Goal: Transaction & Acquisition: Purchase product/service

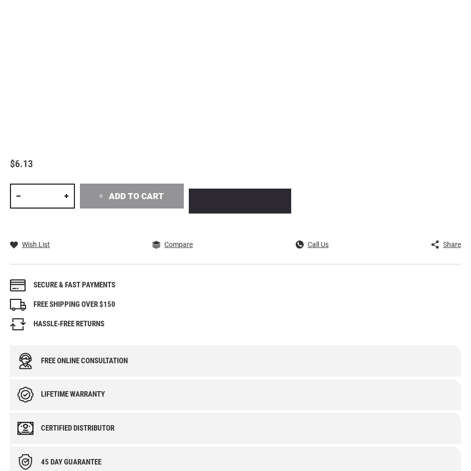
click at [45, 192] on input "*" at bounding box center [42, 196] width 65 height 25
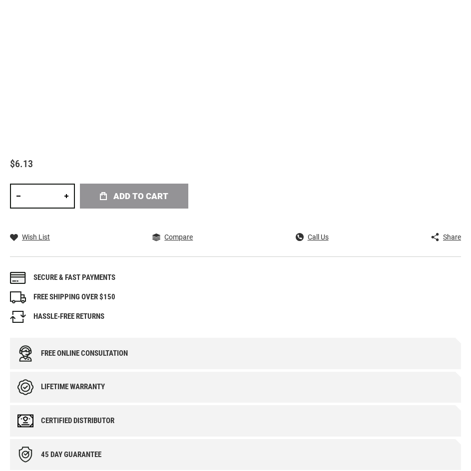
click at [120, 197] on div "Add to Cart" at bounding box center [212, 199] width 264 height 30
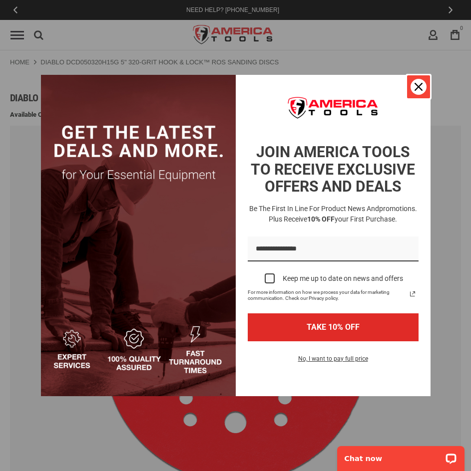
click at [420, 84] on icon "close icon" at bounding box center [418, 87] width 8 height 8
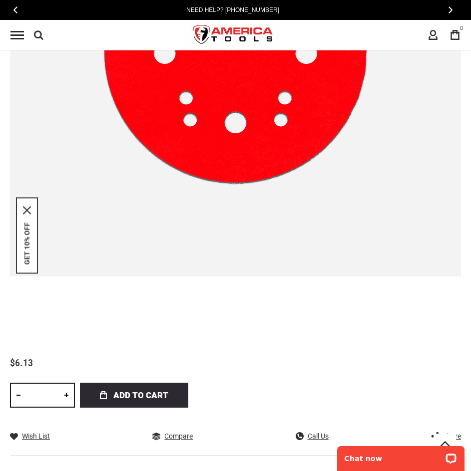
scroll to position [499, 0]
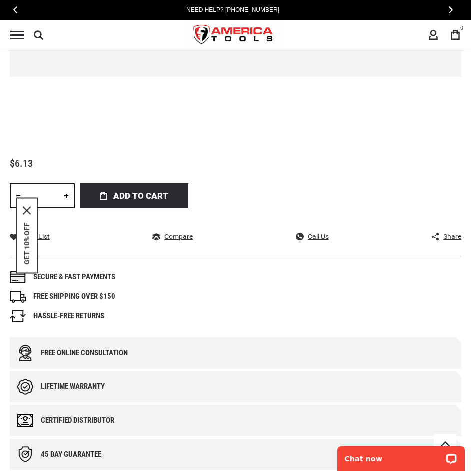
click at [29, 205] on div "GET 10% OFF" at bounding box center [27, 236] width 22 height 76
click at [29, 210] on icon "close icon" at bounding box center [27, 211] width 8 height 8
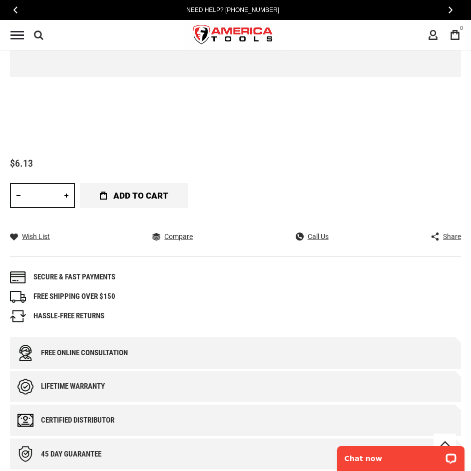
click at [149, 195] on span "Add to Cart" at bounding box center [140, 195] width 55 height 25
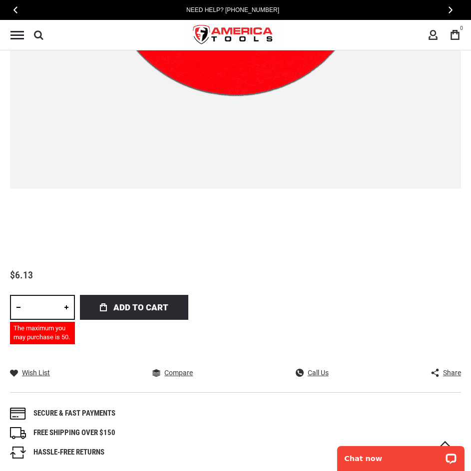
scroll to position [449, 0]
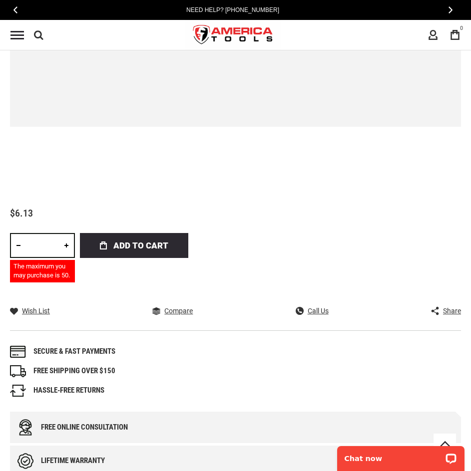
type input "*"
click at [134, 234] on span "Add to Cart" at bounding box center [140, 245] width 55 height 25
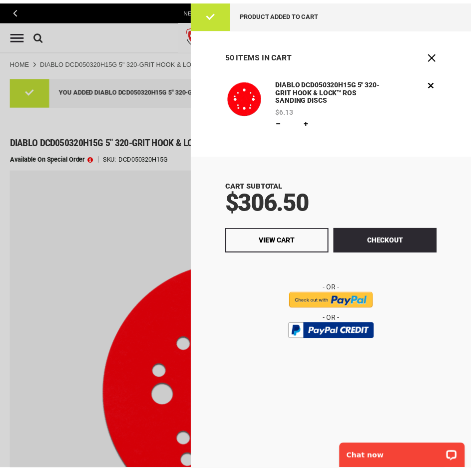
scroll to position [0, 0]
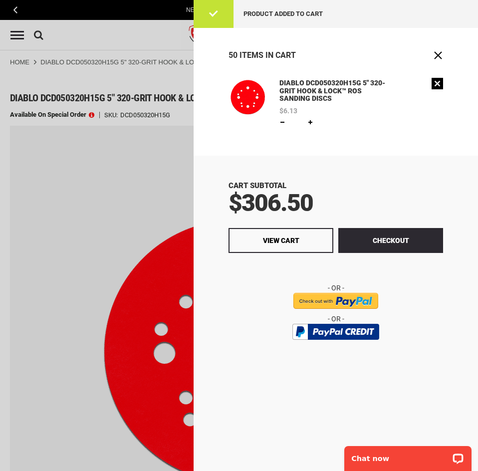
click at [435, 81] on link "Remove" at bounding box center [437, 83] width 11 height 11
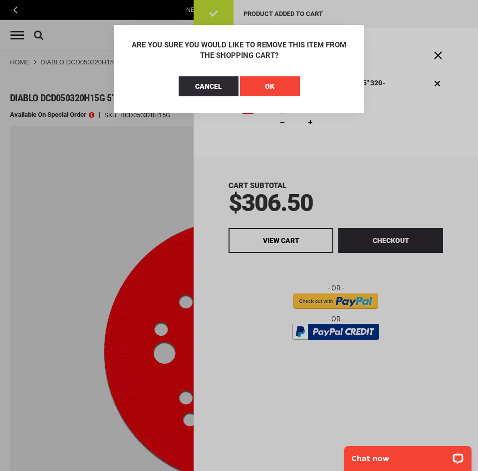
click at [258, 83] on button "OK" at bounding box center [270, 86] width 60 height 20
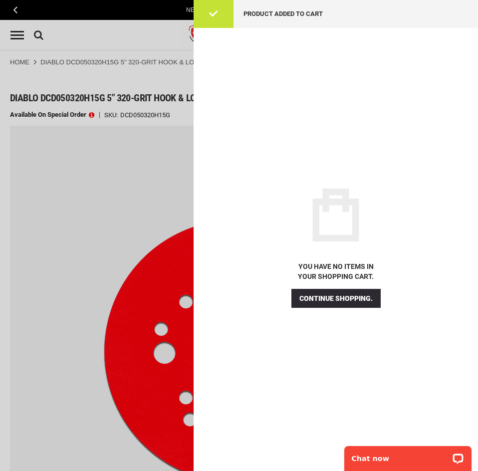
click at [191, 190] on div at bounding box center [239, 235] width 478 height 471
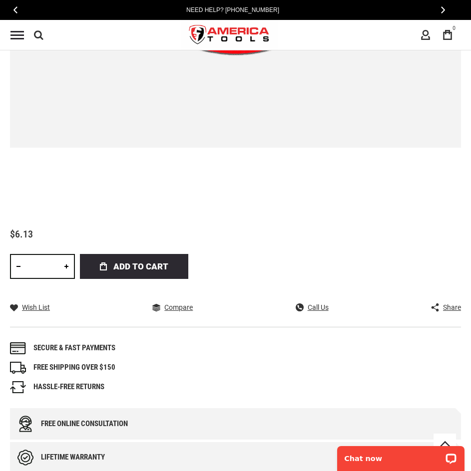
scroll to position [449, 0]
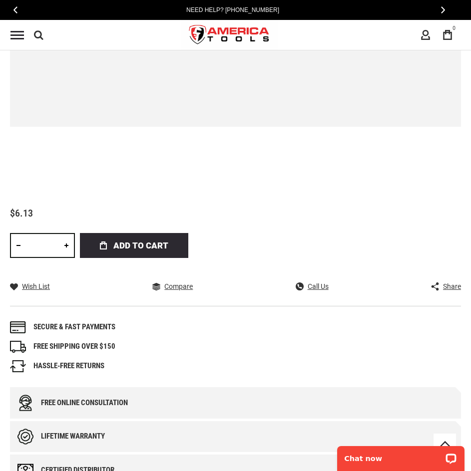
click at [46, 245] on input "**" at bounding box center [42, 245] width 65 height 25
type input "*"
click at [145, 243] on span "Add to Cart" at bounding box center [140, 245] width 55 height 25
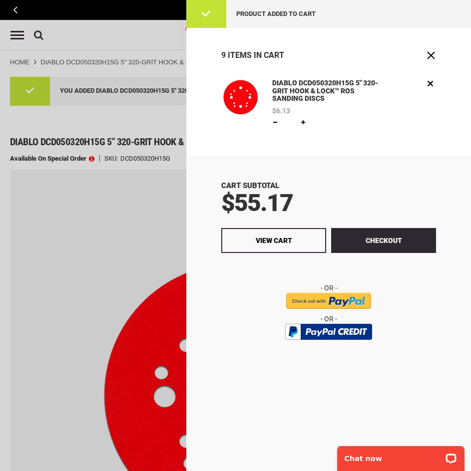
scroll to position [0, 0]
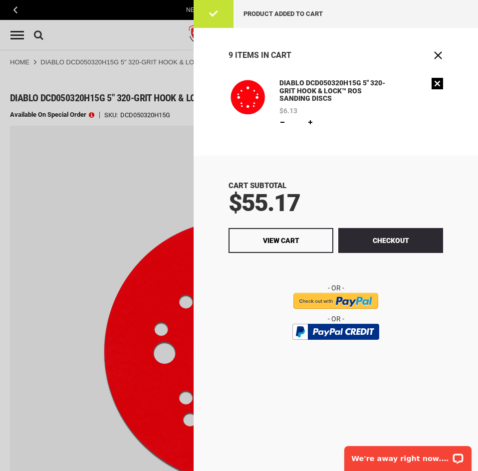
click at [437, 82] on link "Remove" at bounding box center [437, 83] width 11 height 11
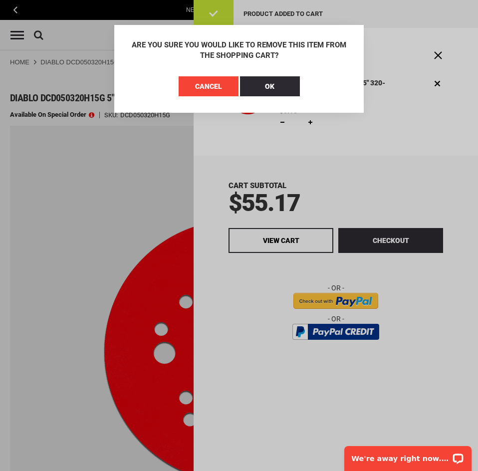
click at [221, 89] on span "Cancel" at bounding box center [208, 86] width 27 height 8
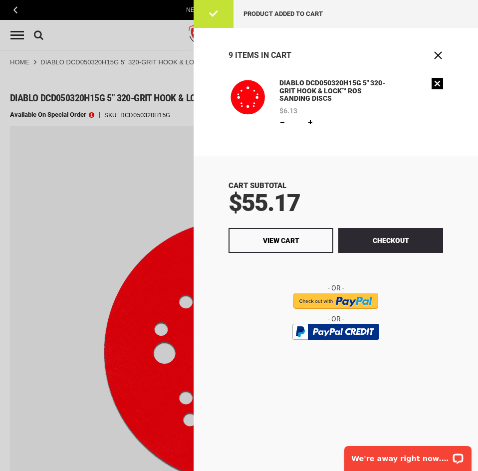
click at [437, 83] on link "Remove" at bounding box center [437, 83] width 11 height 11
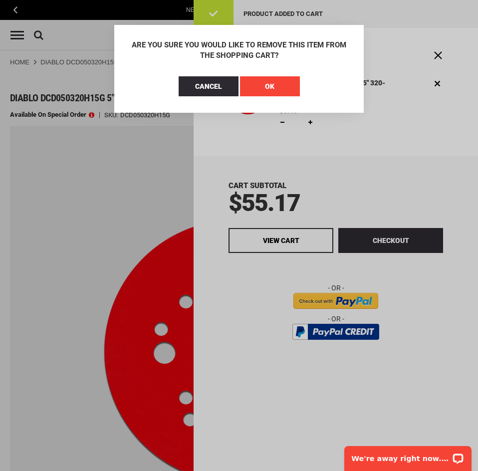
click at [275, 87] on button "OK" at bounding box center [270, 86] width 60 height 20
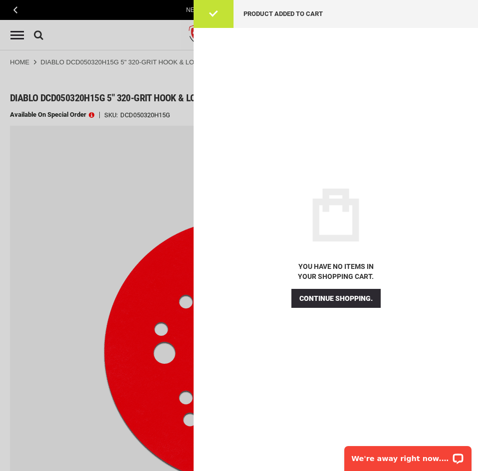
click at [139, 151] on div at bounding box center [239, 235] width 478 height 471
